Goal: Obtain resource: Download file/media

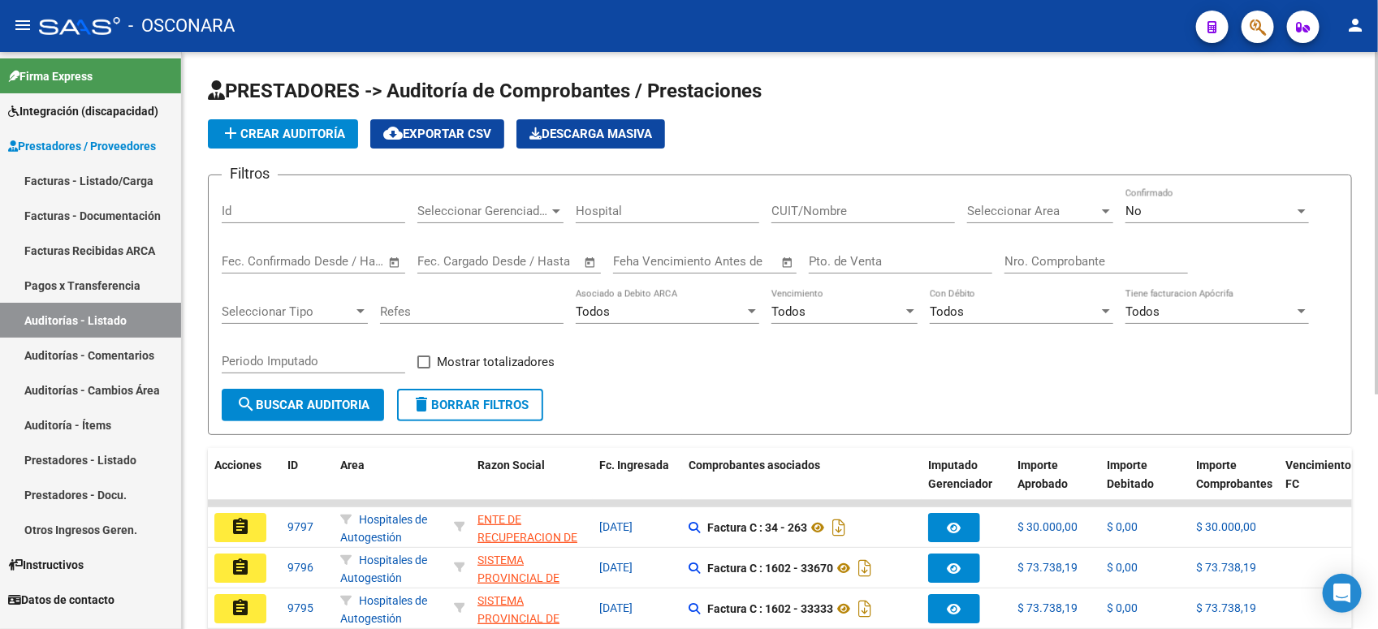
click at [1198, 201] on div "No Confirmado" at bounding box center [1216, 205] width 183 height 35
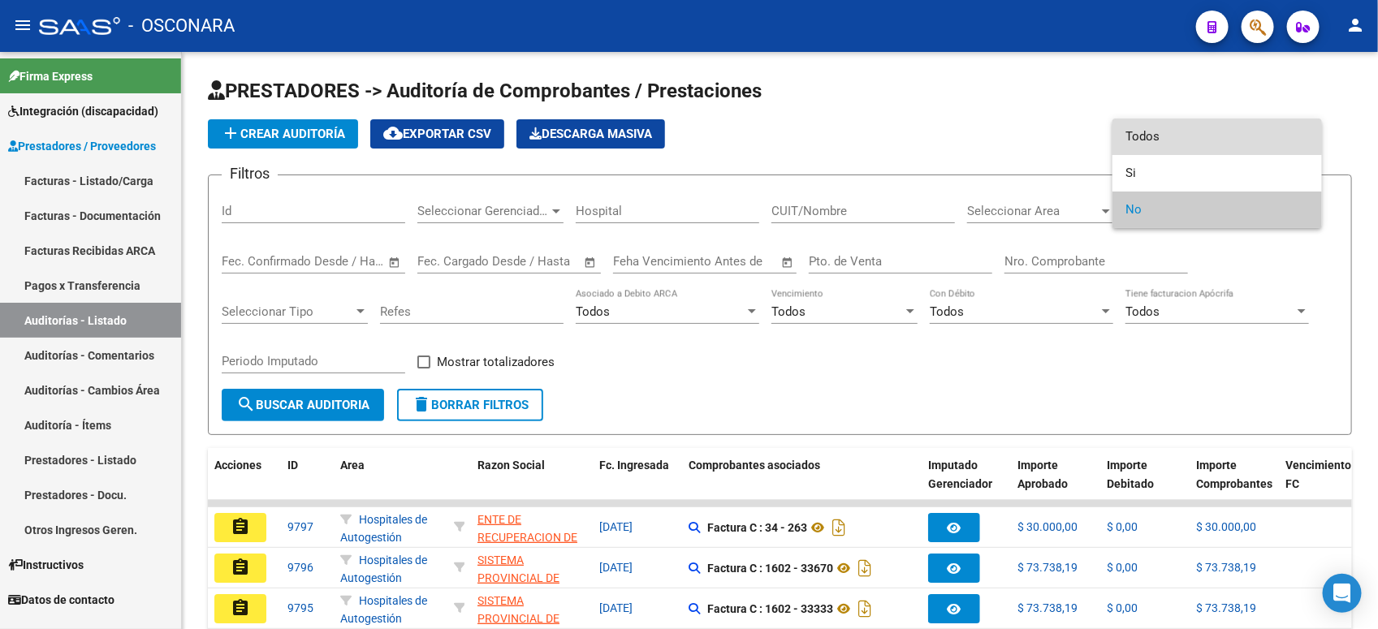
click at [1204, 134] on span "Todos" at bounding box center [1216, 137] width 183 height 37
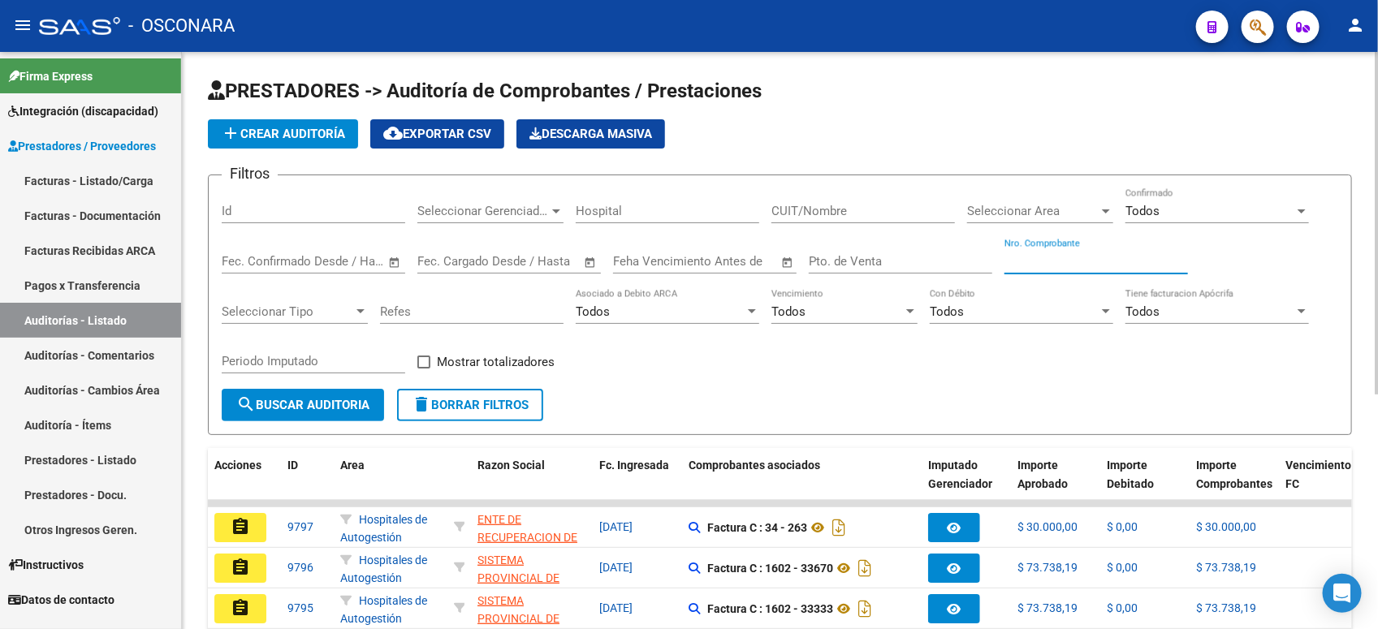
click at [1098, 256] on input "Nro. Comprobante" at bounding box center [1095, 261] width 183 height 15
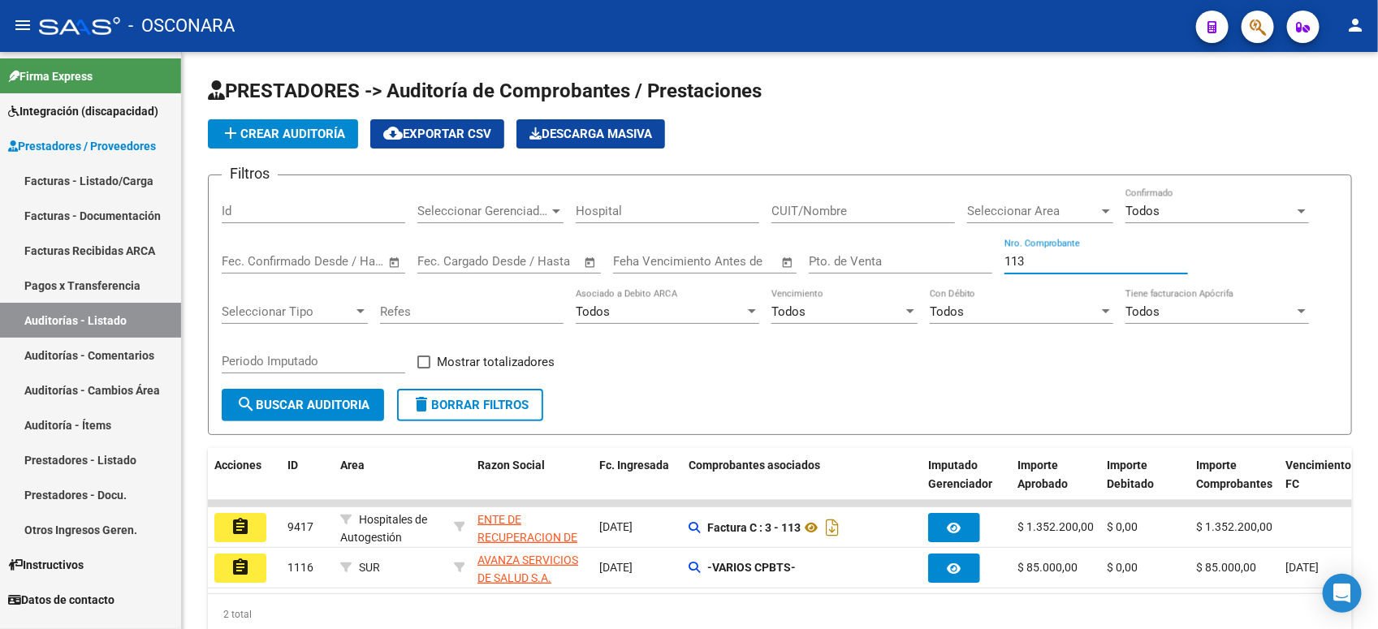
type input "113"
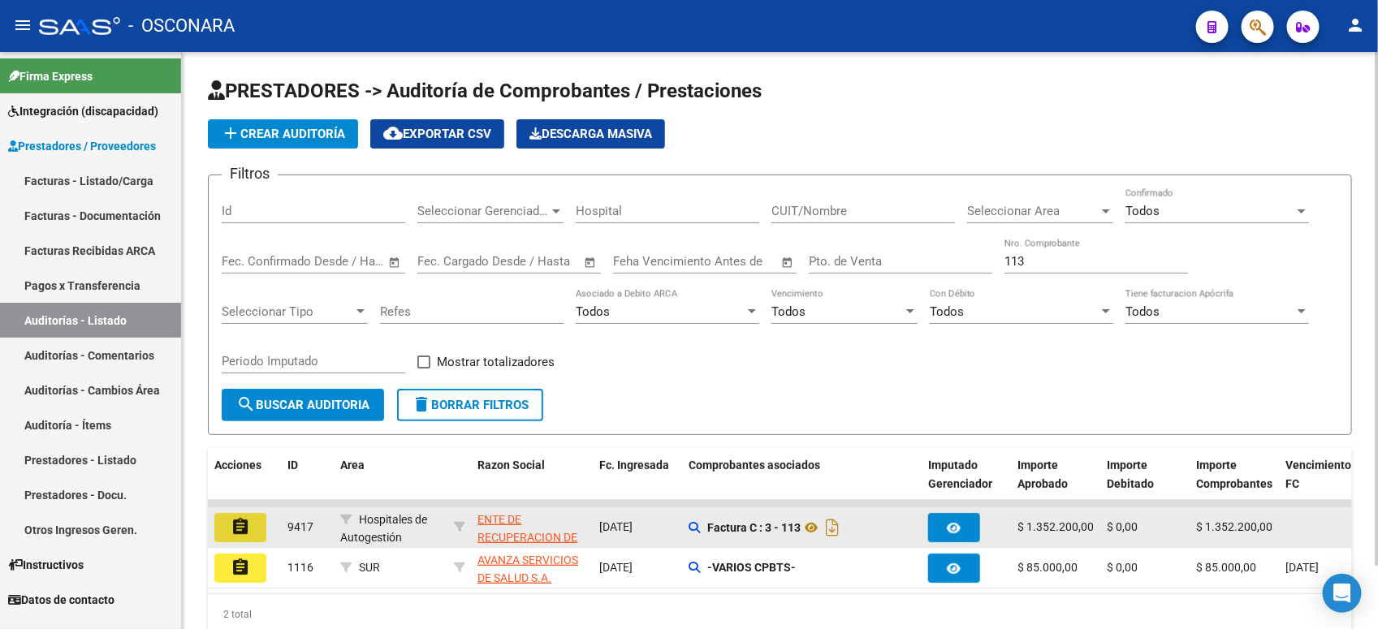
click at [237, 525] on mat-icon "assignment" at bounding box center [240, 526] width 19 height 19
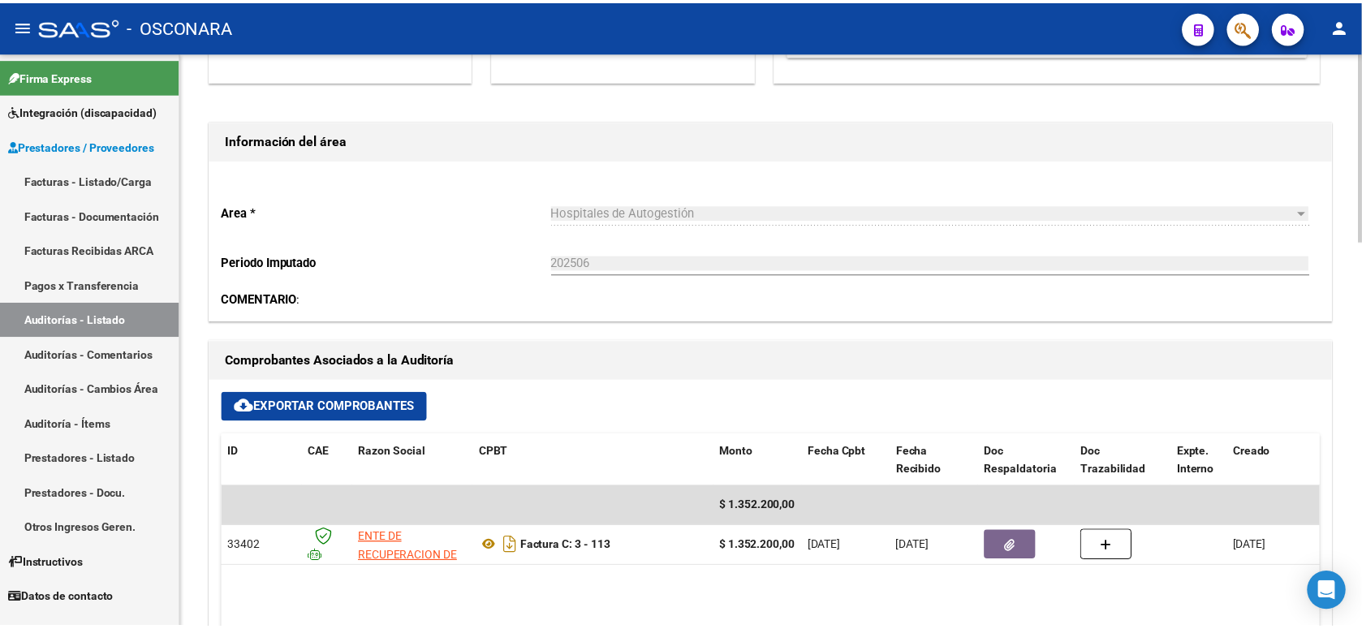
scroll to position [507, 0]
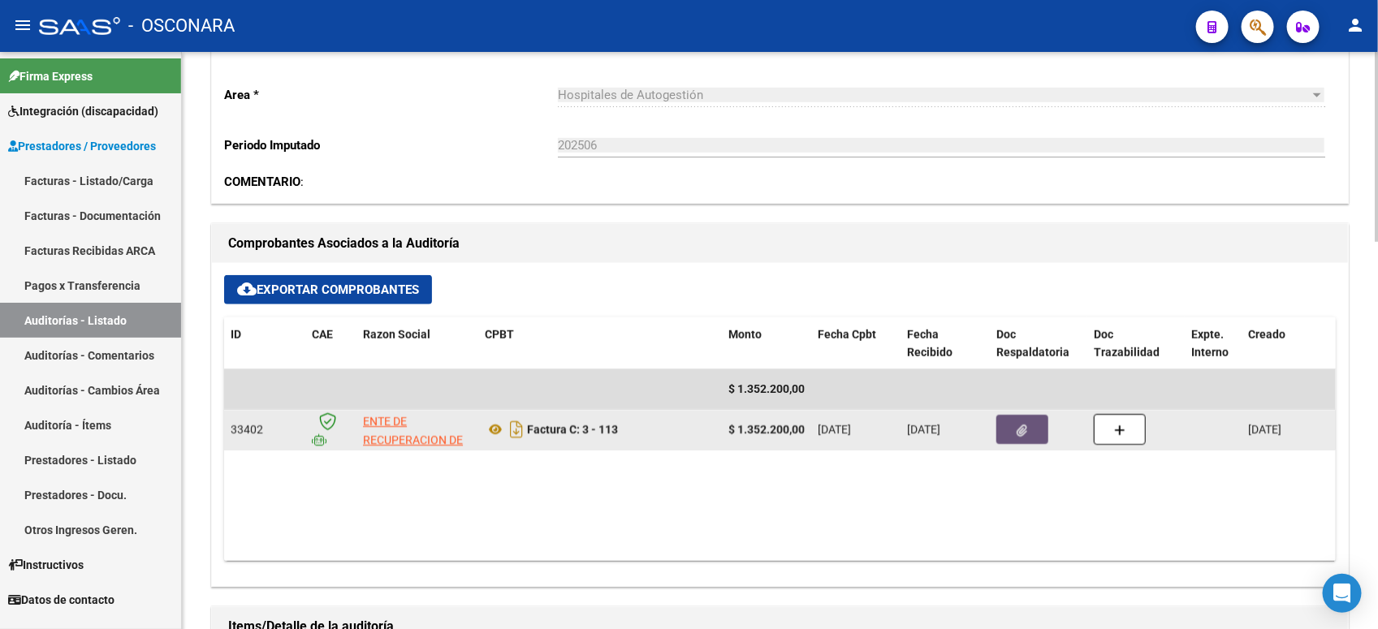
click at [1015, 427] on button "button" at bounding box center [1022, 429] width 52 height 29
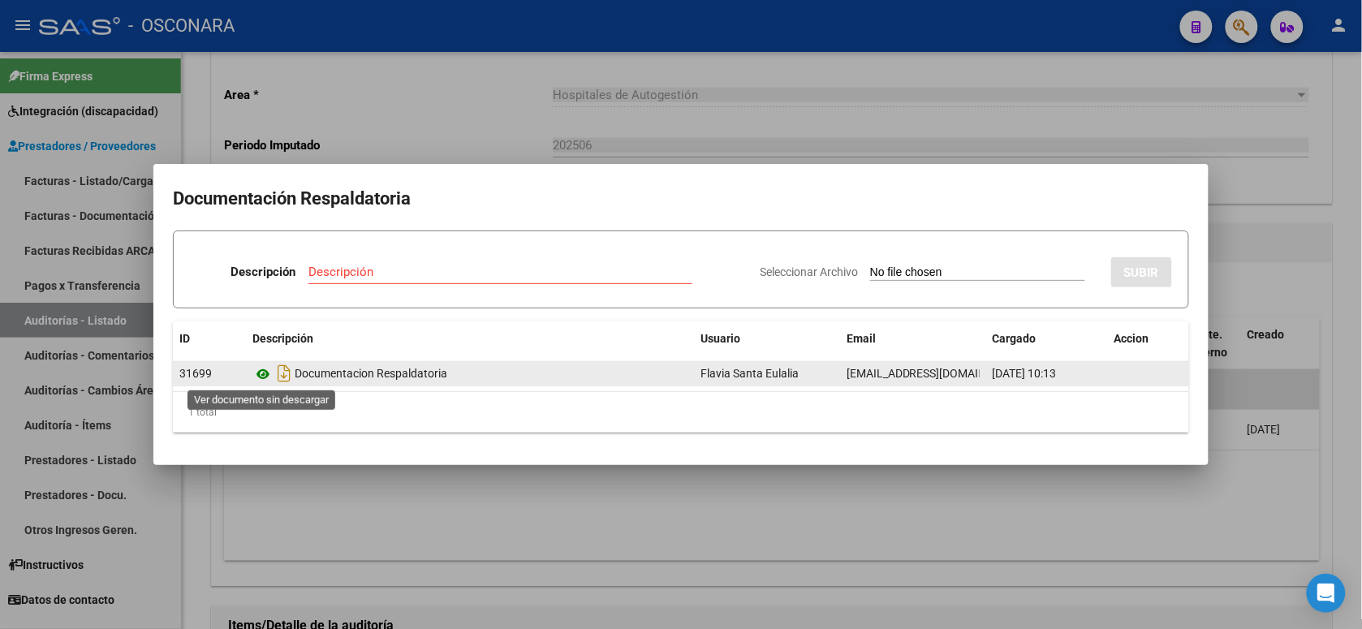
click at [264, 369] on icon at bounding box center [262, 374] width 21 height 19
